Goal: Task Accomplishment & Management: Manage account settings

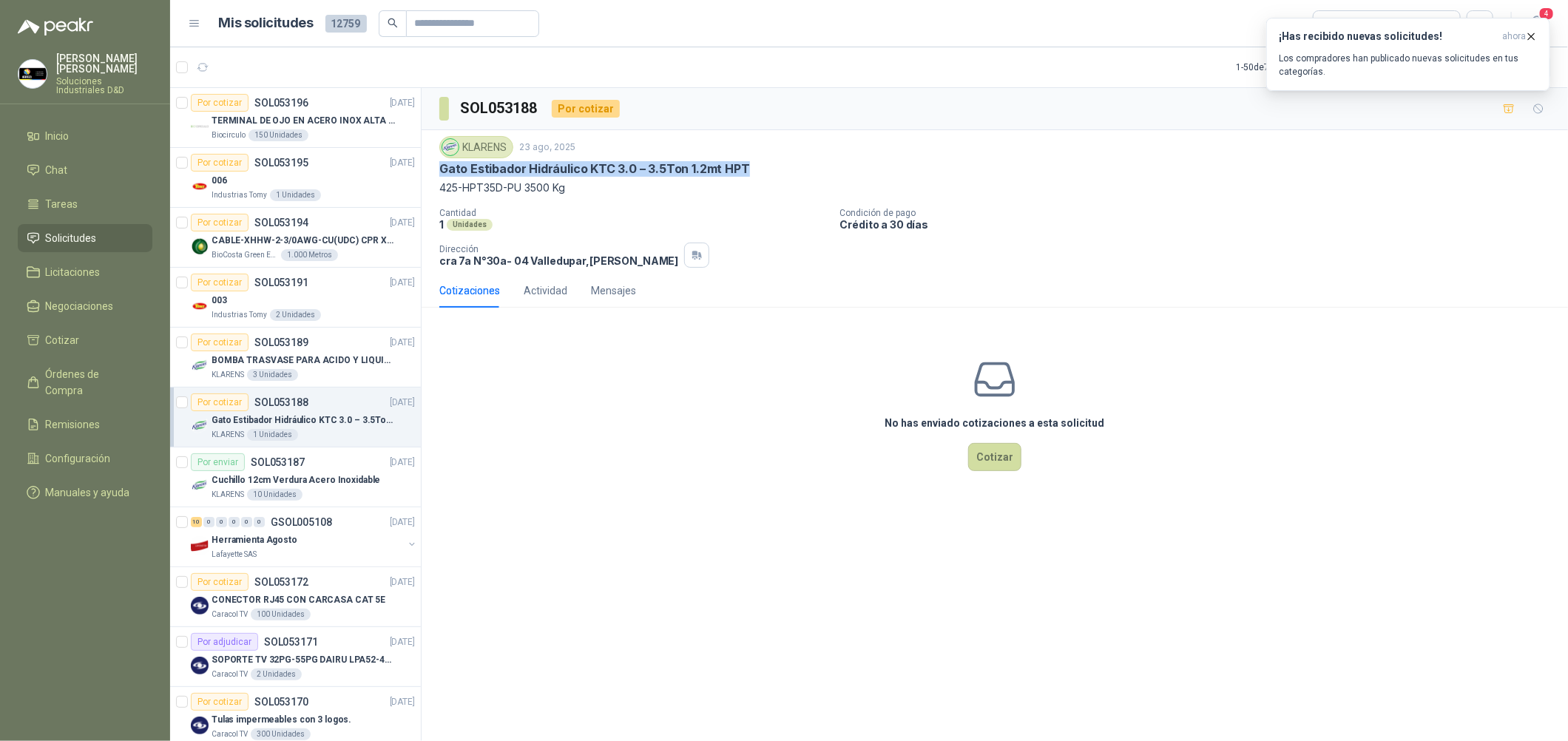
scroll to position [110, 0]
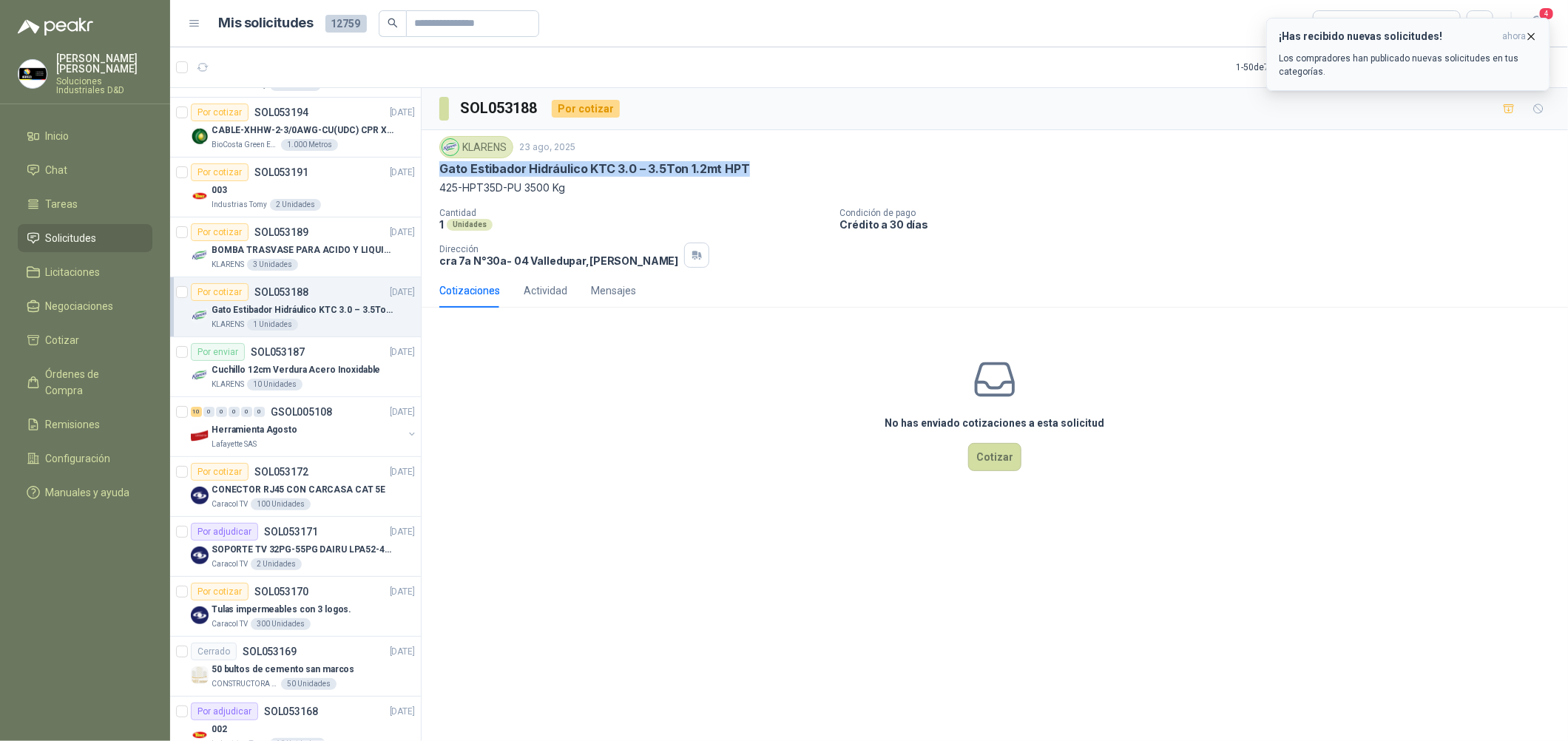
click at [1546, 38] on button "¡Has recibido nuevas solicitudes! ahora Los compradores han publicado nuevas so…" at bounding box center [1408, 55] width 284 height 73
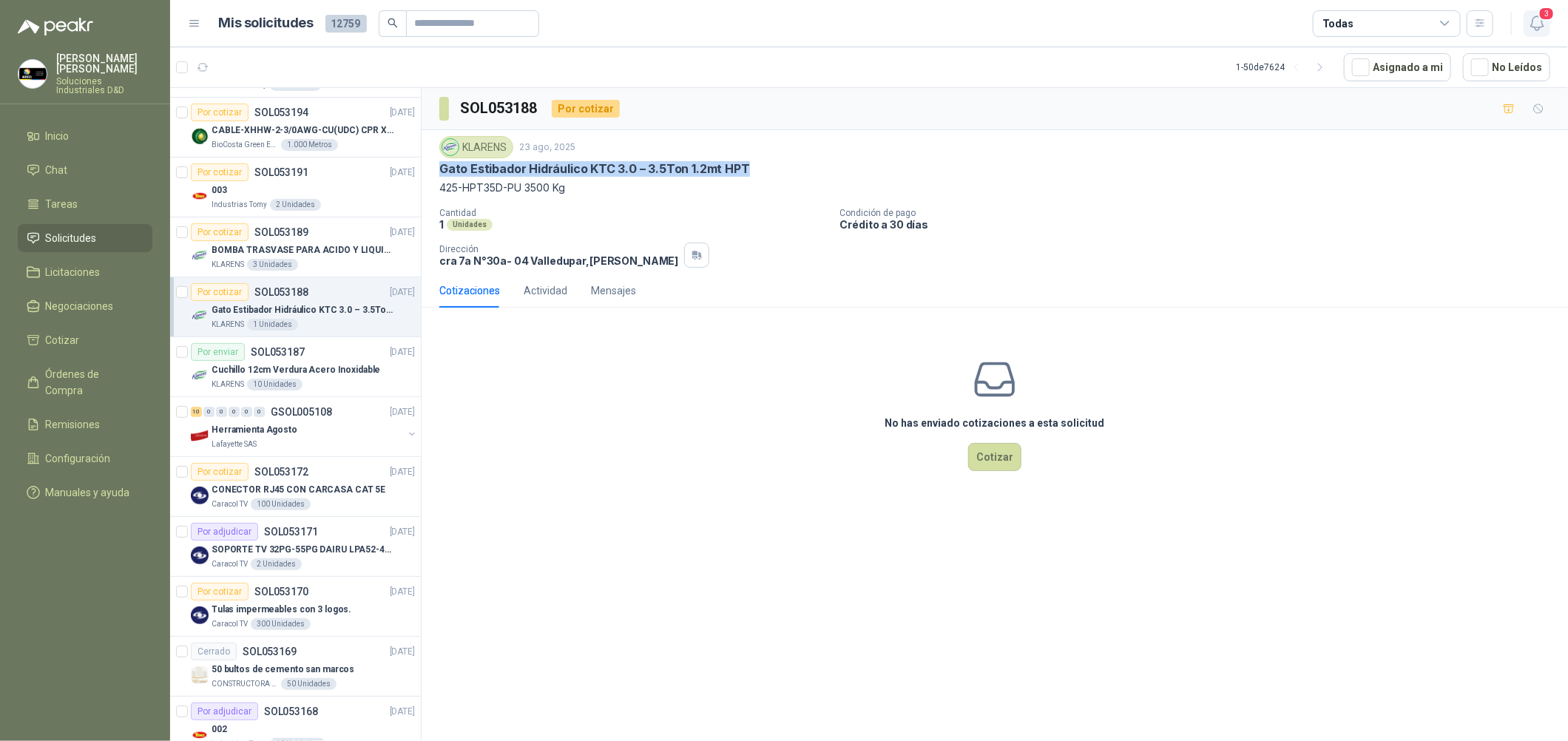
click at [1546, 28] on button "3" at bounding box center [1537, 24] width 27 height 27
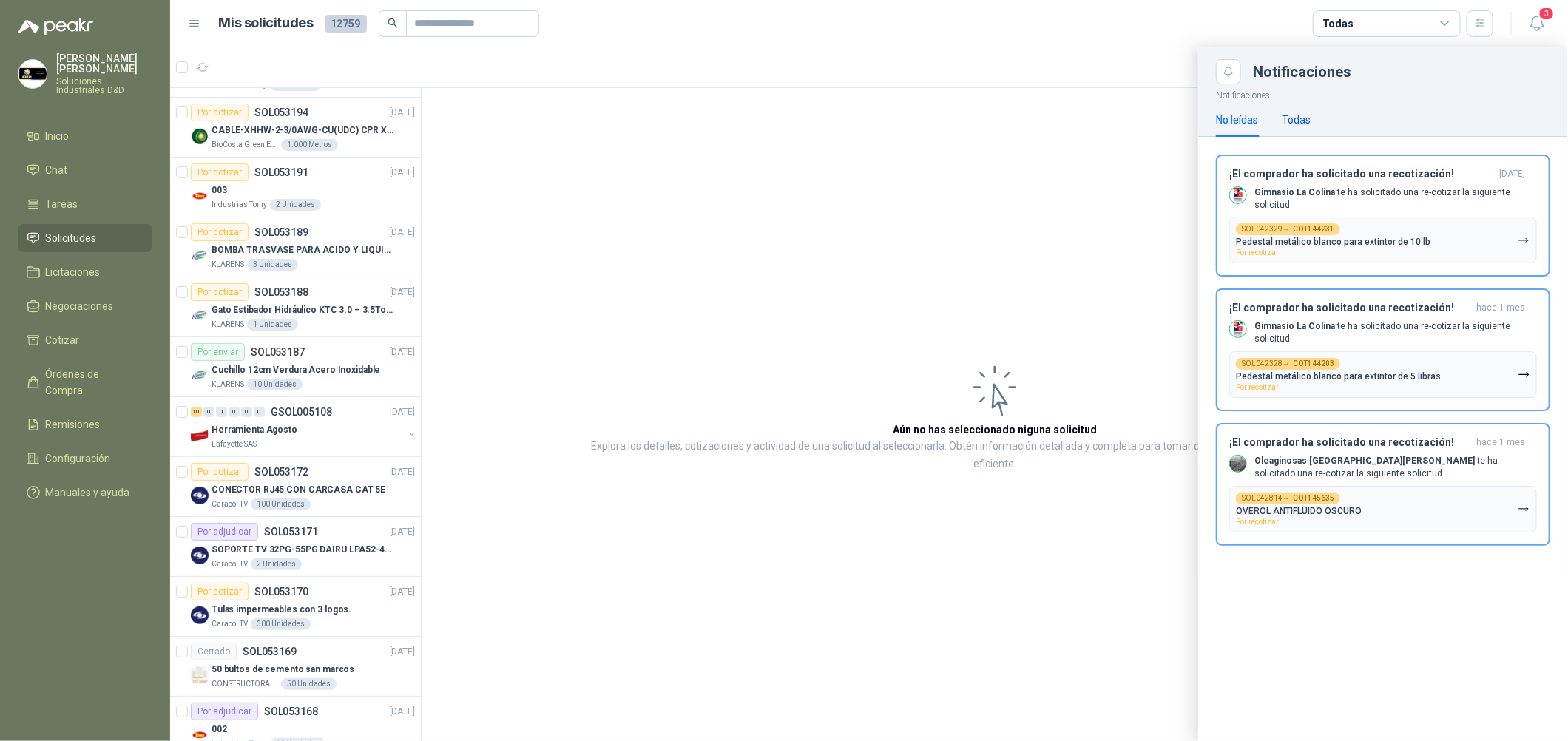
click at [1297, 116] on div "Todas" at bounding box center [1296, 120] width 28 height 16
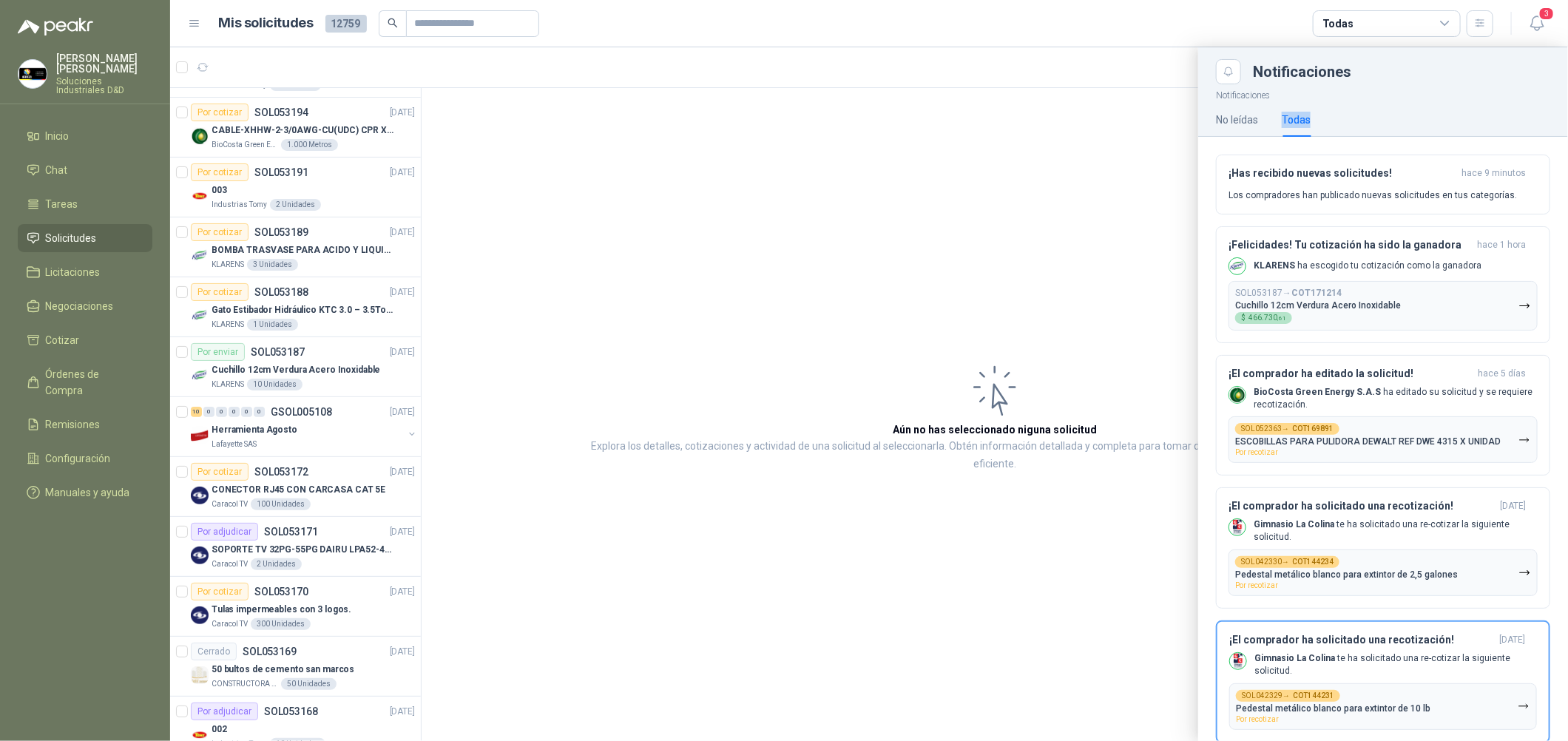
click at [1297, 116] on div "Todas" at bounding box center [1296, 120] width 28 height 16
click at [972, 226] on div at bounding box center [869, 394] width 1398 height 694
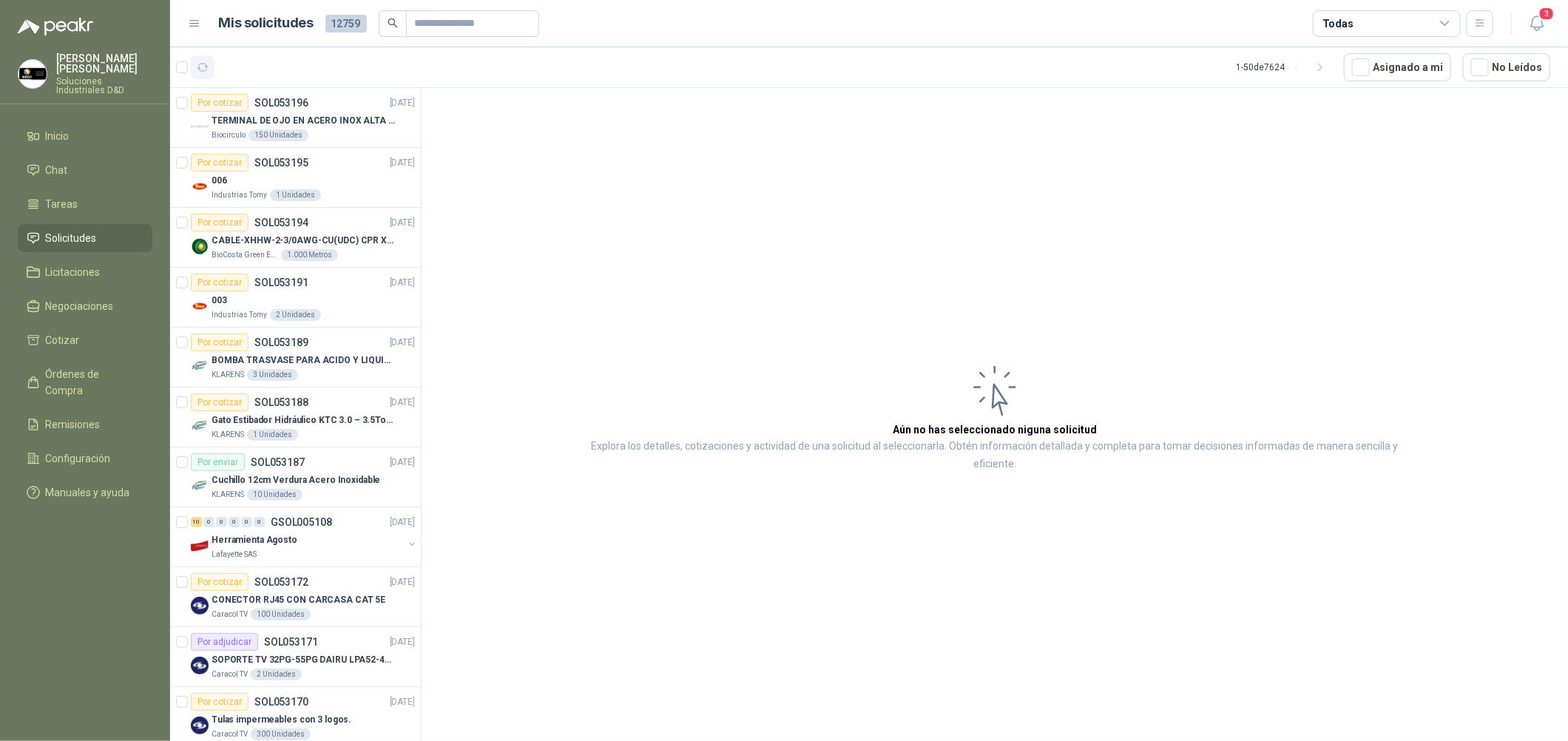
click at [203, 65] on icon "button" at bounding box center [202, 67] width 13 height 13
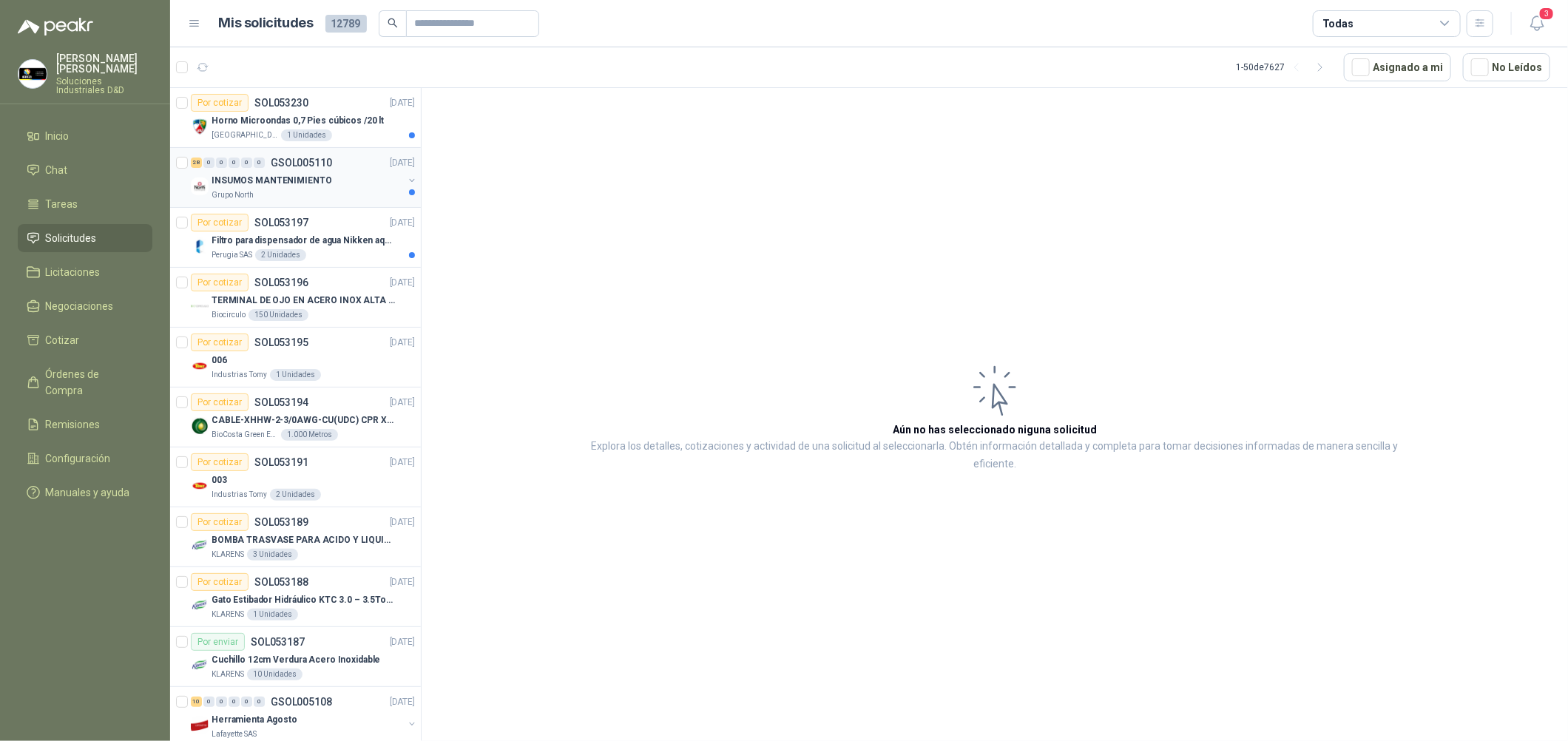
click at [361, 182] on div "INSUMOS MANTENIMIENTO" at bounding box center [307, 181] width 192 height 18
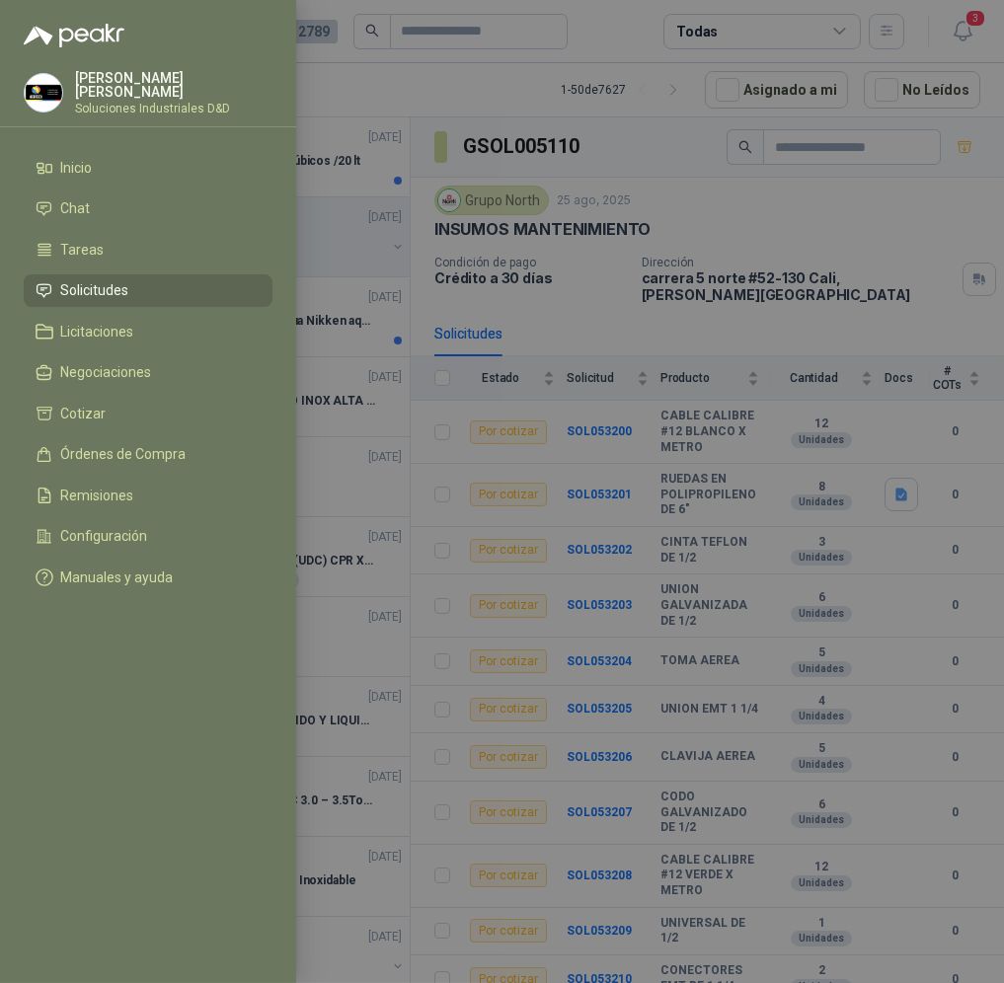
click at [662, 326] on div at bounding box center [502, 491] width 1004 height 983
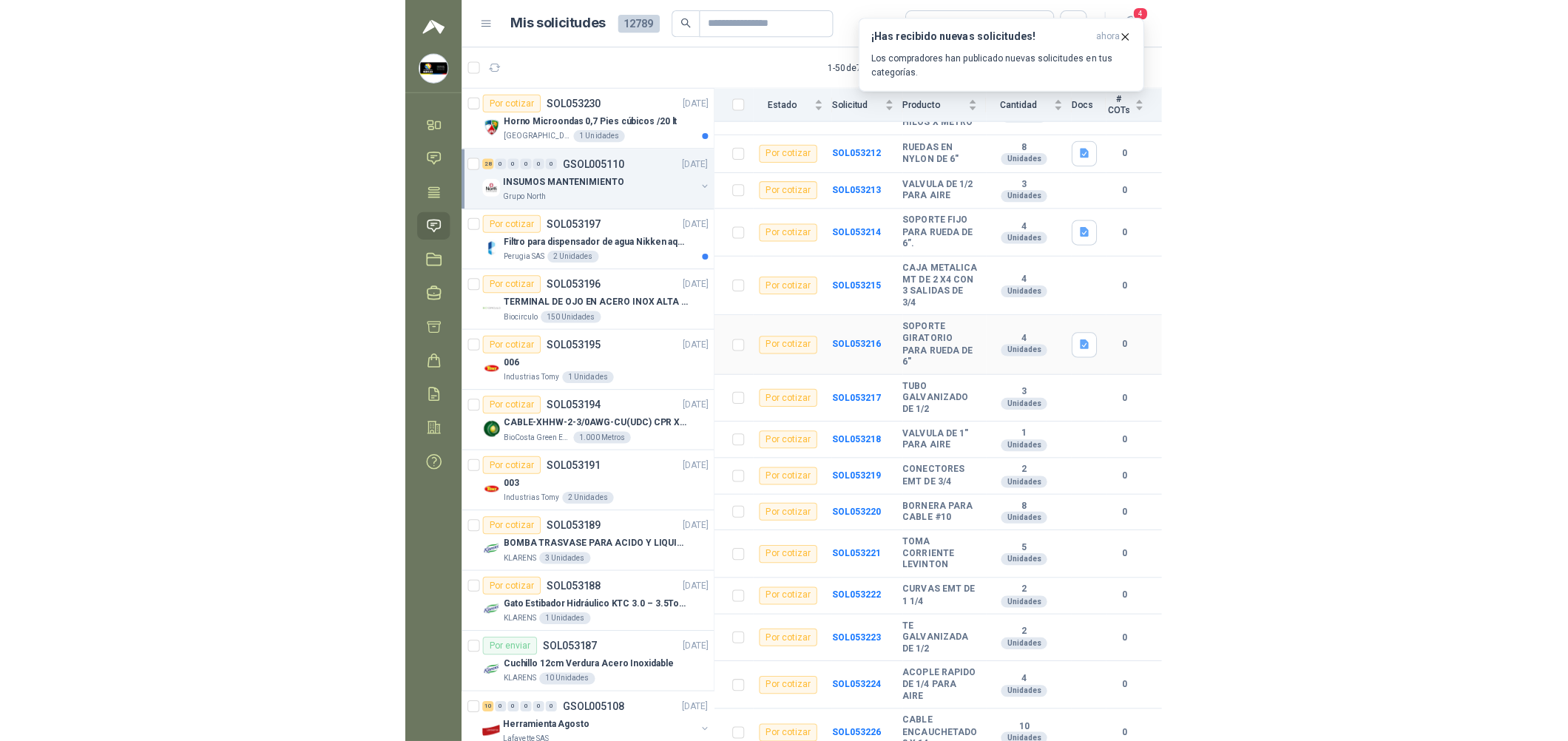
scroll to position [754, 0]
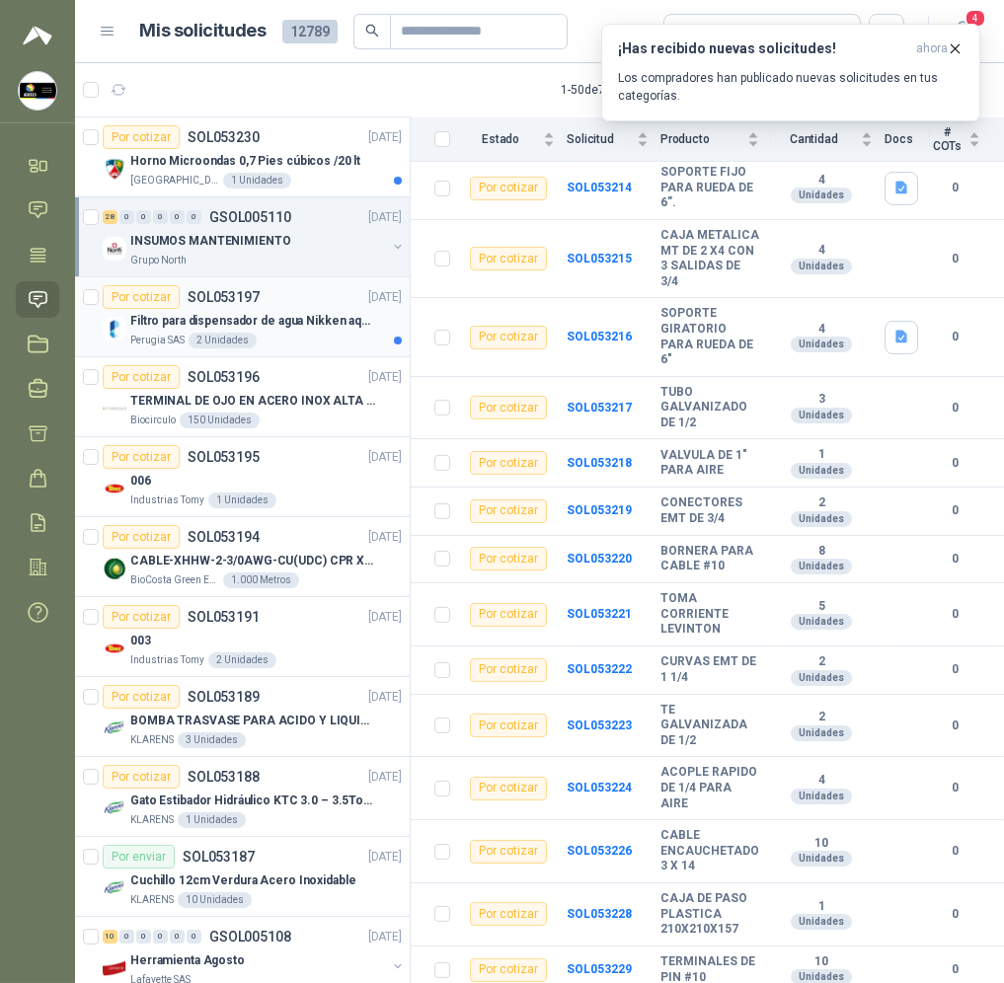
click at [219, 335] on div "2 Unidades" at bounding box center [222, 341] width 68 height 16
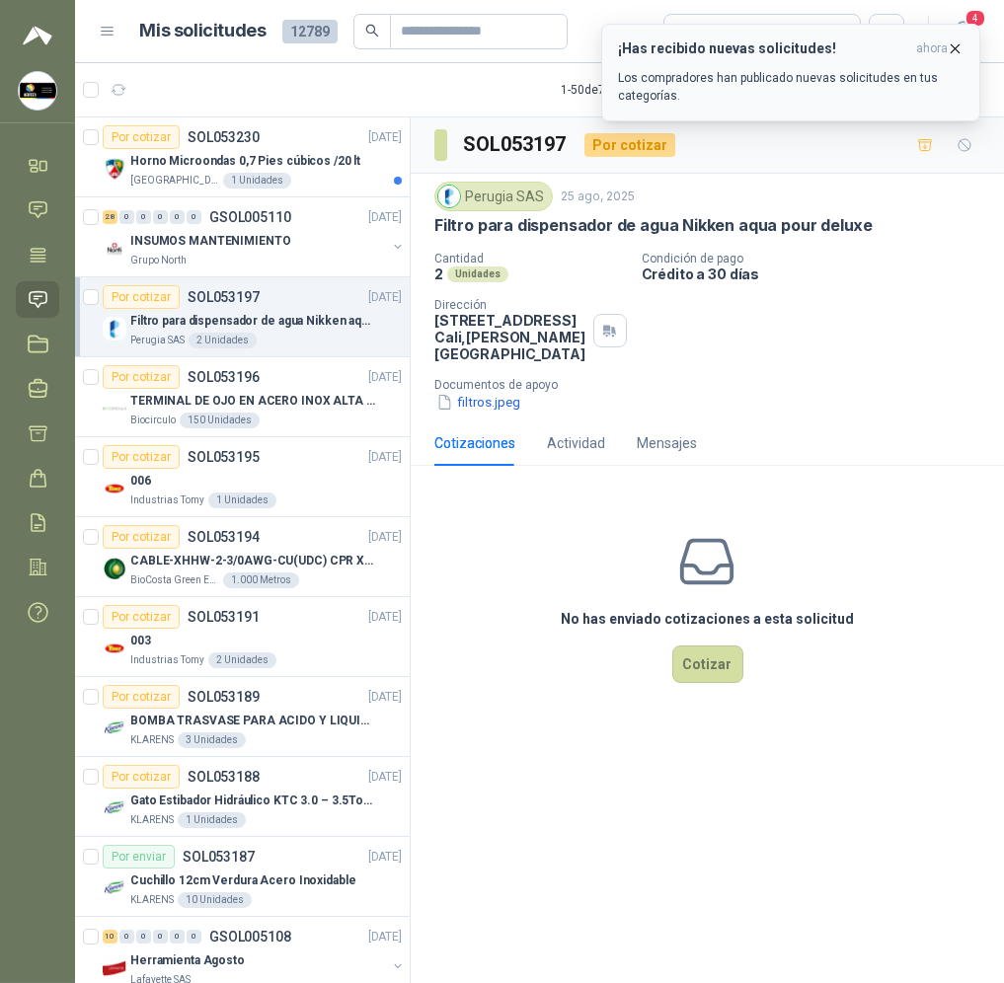
click at [968, 37] on button "¡Has recibido nuevas solicitudes! ahora Los compradores han publicado nuevas so…" at bounding box center [790, 73] width 379 height 98
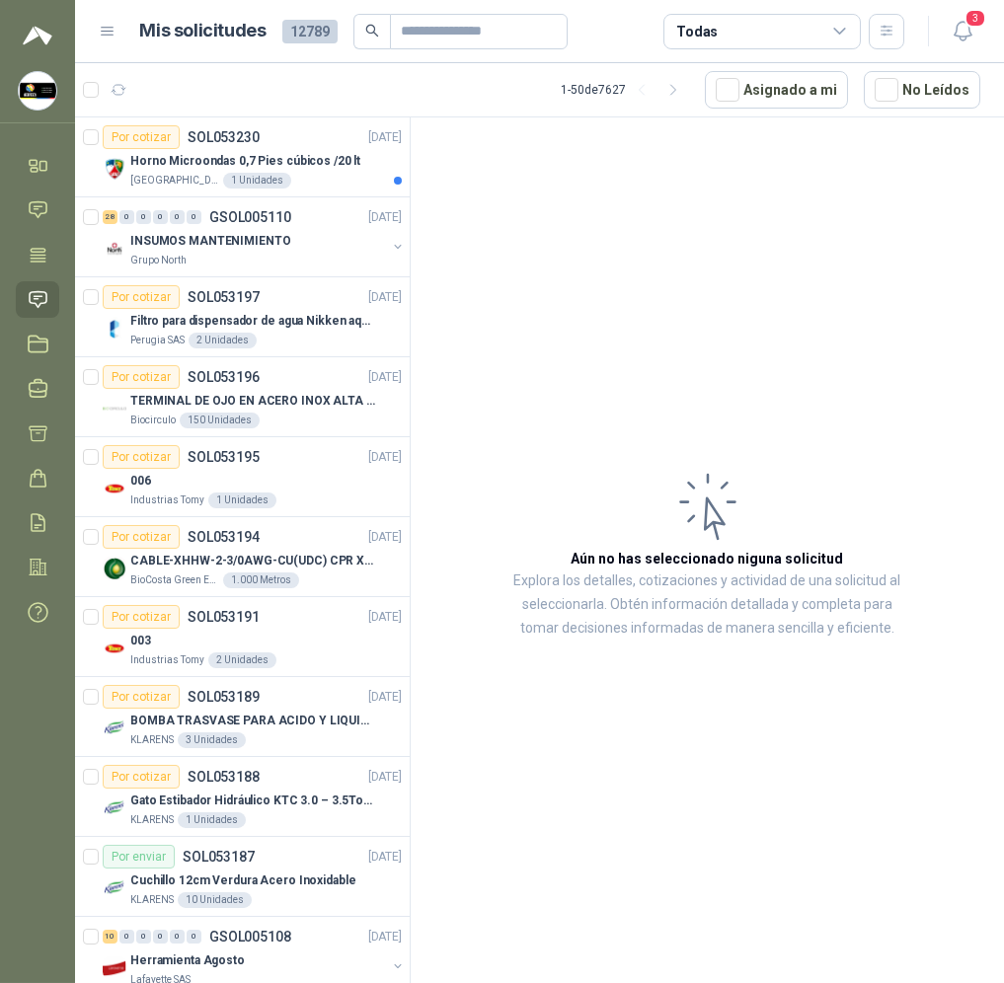
click at [965, 30] on icon "button" at bounding box center [962, 31] width 25 height 25
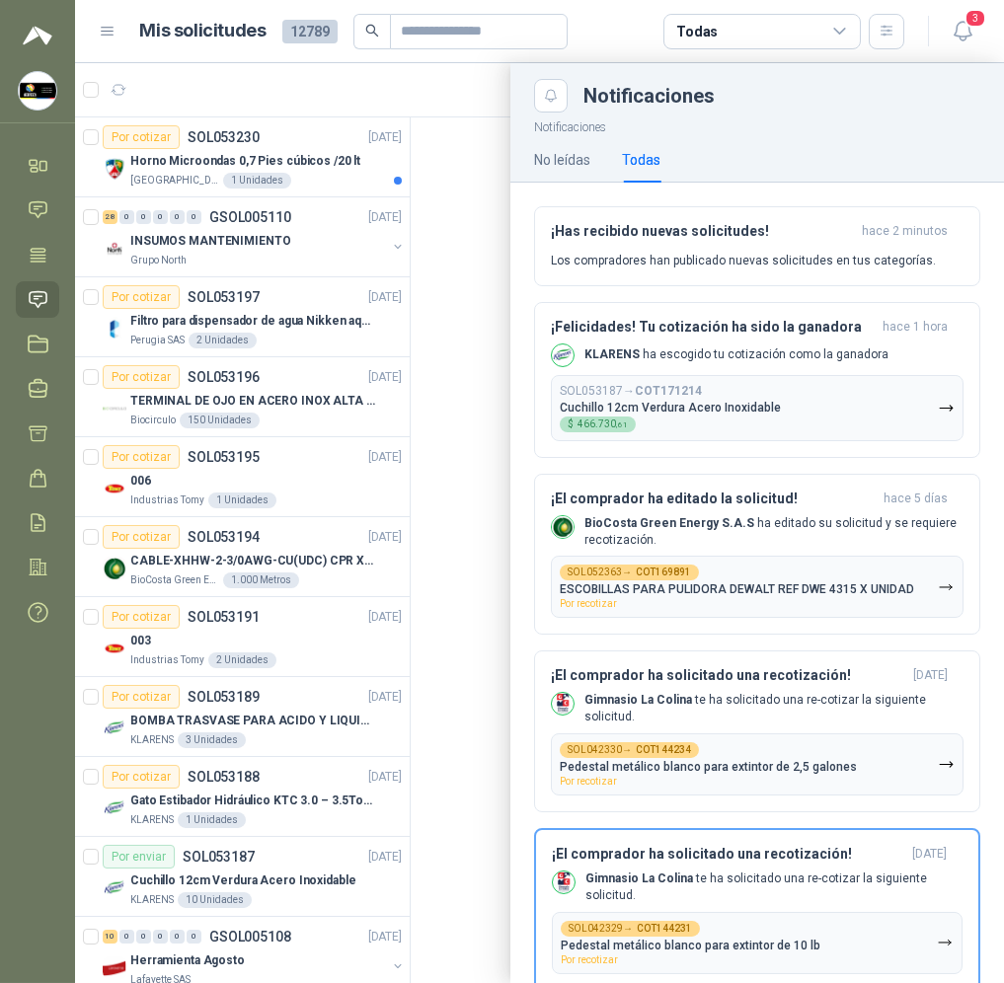
click at [416, 438] on div at bounding box center [539, 523] width 929 height 920
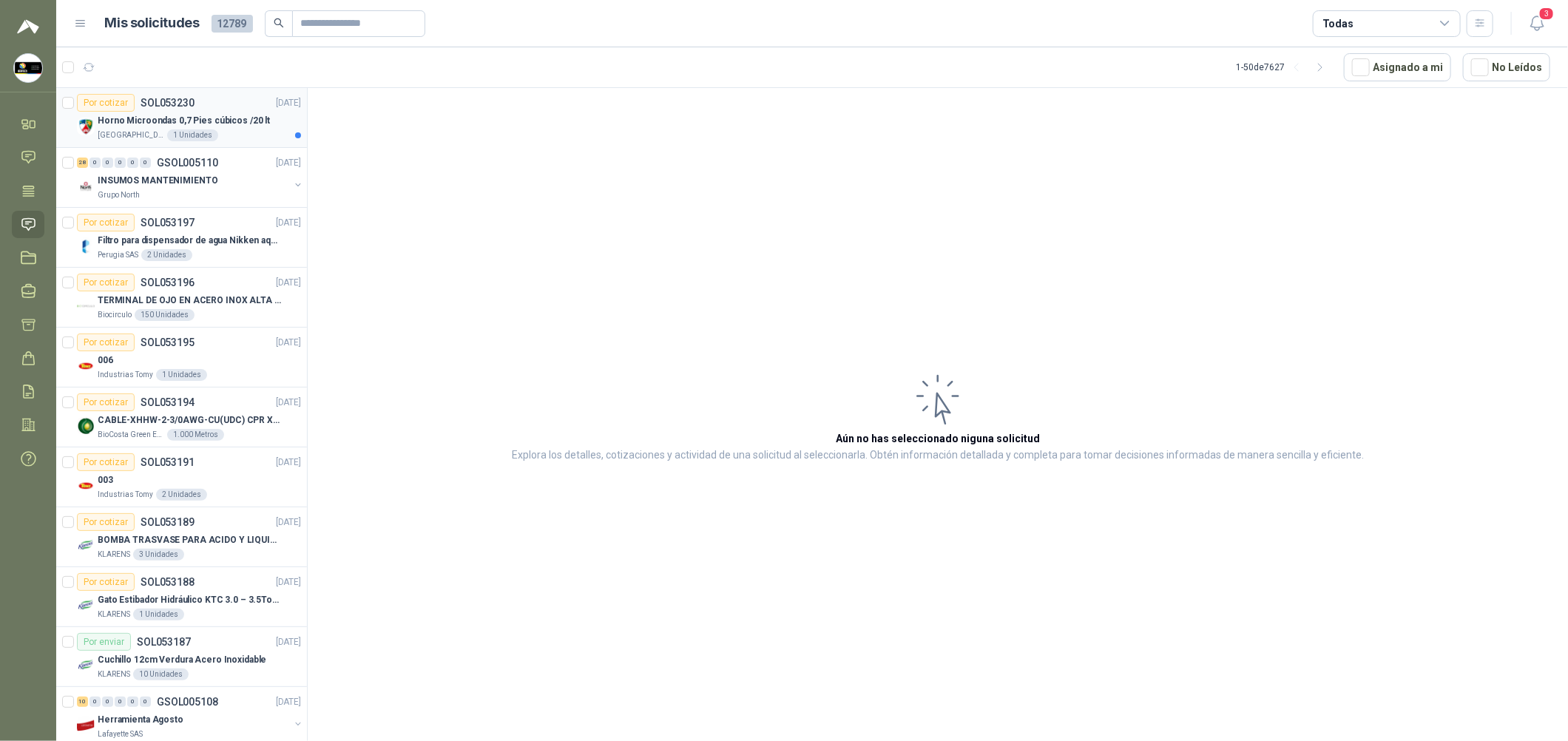
click at [218, 120] on p "Horno Microondas 0,7 Pies cúbicos /20 lt" at bounding box center [184, 121] width 172 height 14
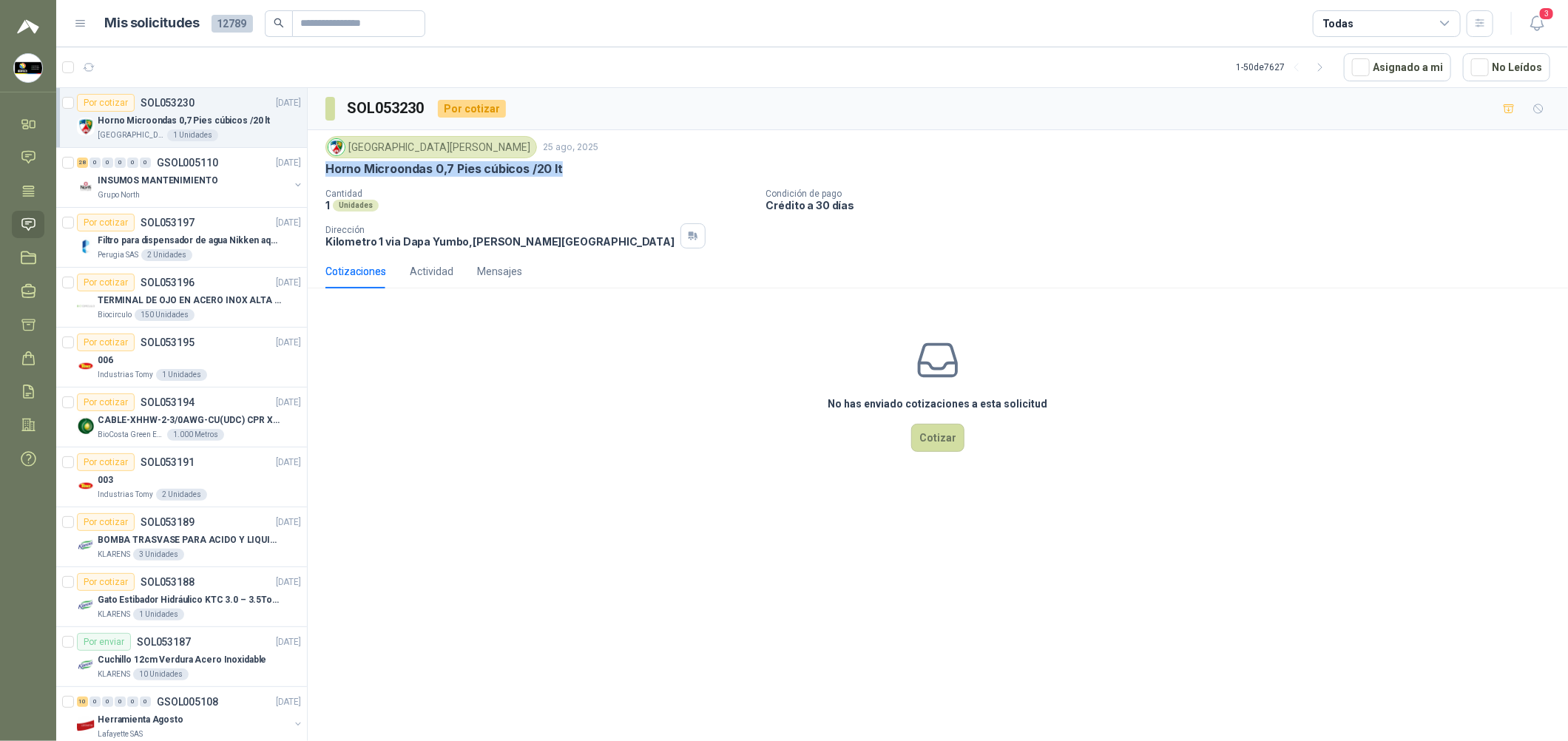
drag, startPoint x: 556, startPoint y: 170, endPoint x: 322, endPoint y: 165, distance: 234.1
click at [322, 165] on div "Colegio [PERSON_NAME] [DATE] Horno Microondas 0,7 Pies cúbicos /20 lt Cantidad …" at bounding box center [937, 193] width 1260 height 124
copy p "Horno Microondas 0,7 Pies cúbicos /20 lt"
